Goal: Transaction & Acquisition: Purchase product/service

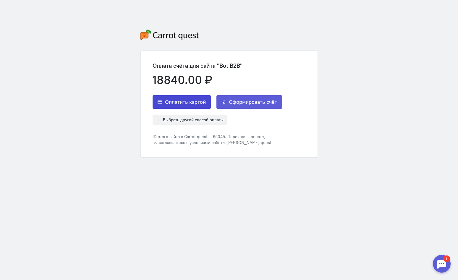
click at [193, 104] on span "Оплатить картой" at bounding box center [185, 102] width 41 height 7
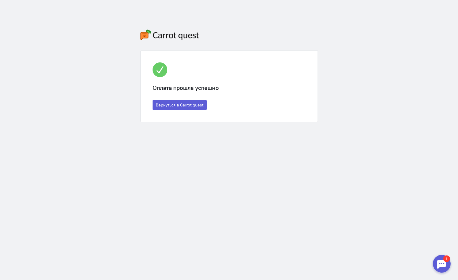
click at [182, 112] on div "Оплата прошла успешно Вернуться в Carrot quest" at bounding box center [229, 86] width 177 height 71
click at [181, 106] on button "Вернуться в Carrot quest" at bounding box center [180, 105] width 54 height 10
